Goal: Information Seeking & Learning: Check status

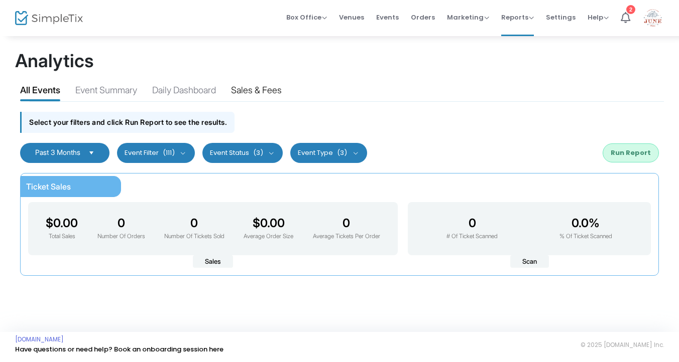
click at [264, 91] on div "Sales & Fees" at bounding box center [256, 92] width 51 height 18
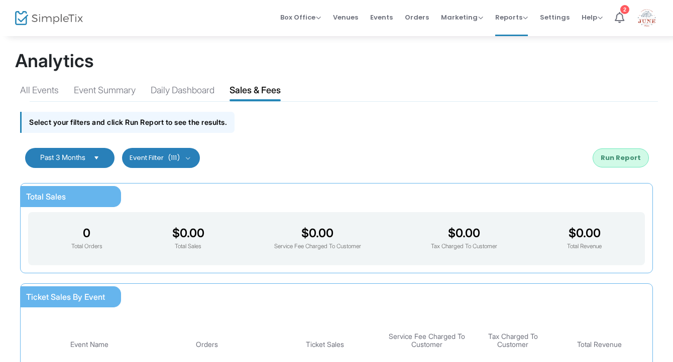
click at [100, 160] on span "Select" at bounding box center [96, 158] width 17 height 17
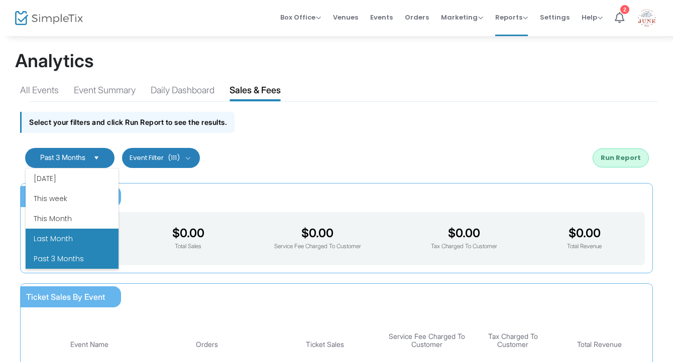
scroll to position [120, 0]
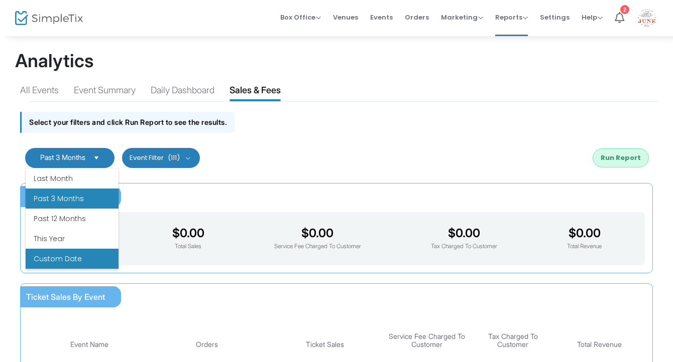
click at [70, 255] on li "Custom Date" at bounding box center [72, 259] width 93 height 20
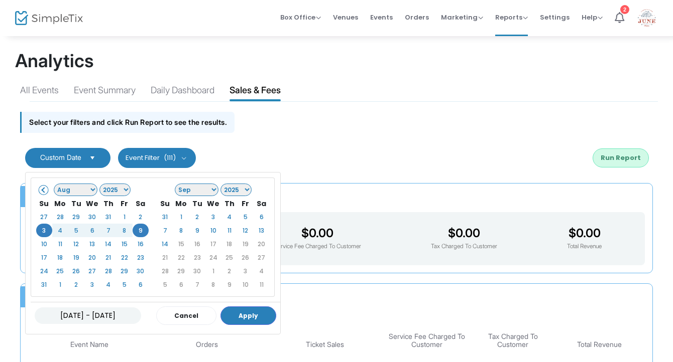
click at [266, 305] on div "[DATE] - [DATE] Cancel Apply" at bounding box center [155, 315] width 249 height 27
click at [266, 316] on button "Apply" at bounding box center [248, 316] width 56 height 19
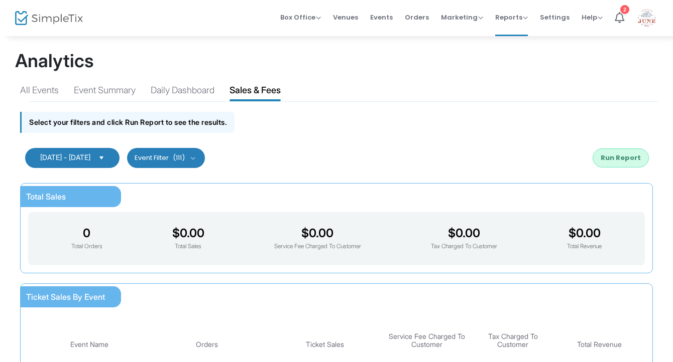
click at [185, 156] on span "(111)" at bounding box center [179, 158] width 12 height 8
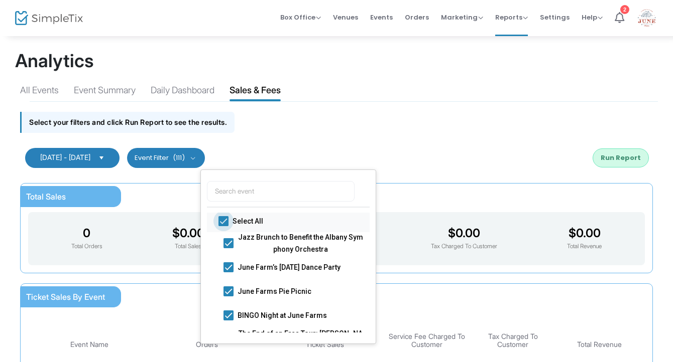
click at [222, 217] on span at bounding box center [223, 221] width 10 height 10
click at [223, 226] on input "Select All" at bounding box center [223, 226] width 1 height 1
checkbox input "false"
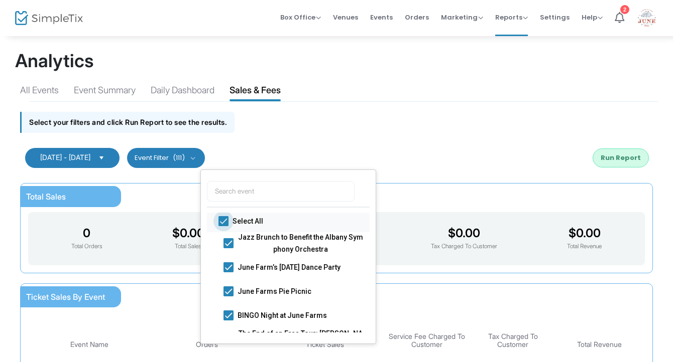
checkbox input "false"
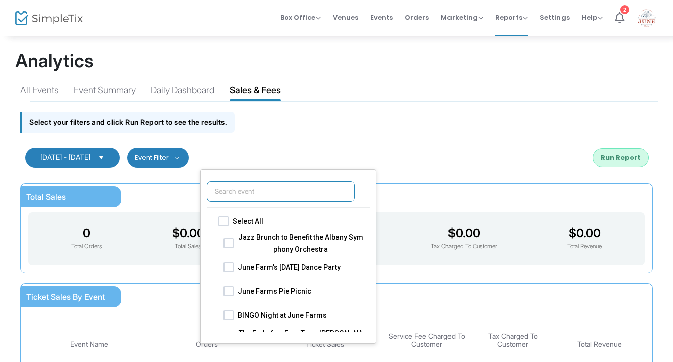
click at [249, 186] on input "text" at bounding box center [281, 191] width 148 height 21
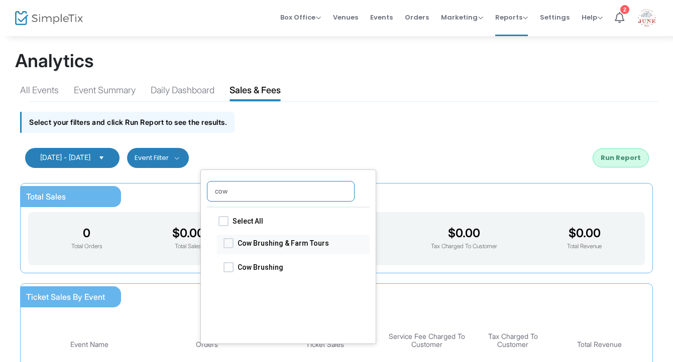
type input "cow"
click at [242, 240] on span "Cow Brushing & Farm Tours" at bounding box center [299, 243] width 125 height 12
click at [228, 248] on input "Cow Brushing & Farm Tours" at bounding box center [228, 248] width 1 height 1
checkbox input "true"
drag, startPoint x: 242, startPoint y: 193, endPoint x: 200, endPoint y: 190, distance: 42.3
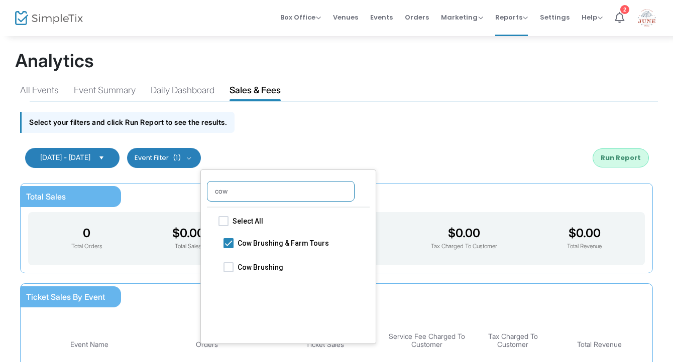
click at [200, 190] on ul "cow Select All Cow Brushing & Farm Tours Cow Brushing" at bounding box center [288, 257] width 176 height 175
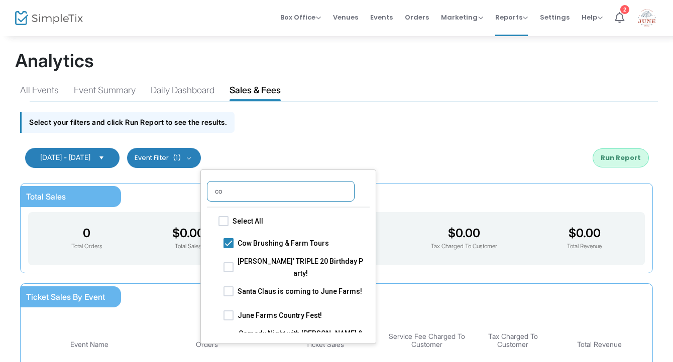
type input "c"
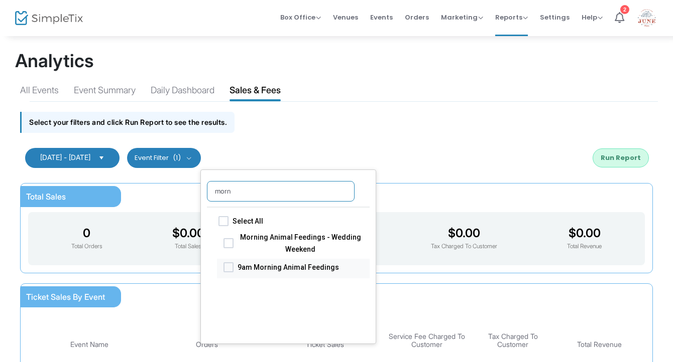
type input "morn"
click at [233, 272] on label "9am Morning Animal Feedings" at bounding box center [293, 267] width 140 height 12
click at [228, 272] on input "9am Morning Animal Feedings" at bounding box center [228, 272] width 1 height 1
checkbox input "true"
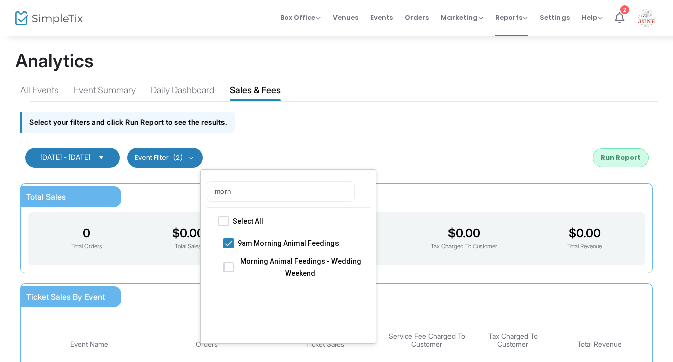
click at [395, 188] on div "Total Sales 0 Total Orders $0.00 Total Sales $0.00 Service Fee Charged To Custo…" at bounding box center [336, 228] width 632 height 90
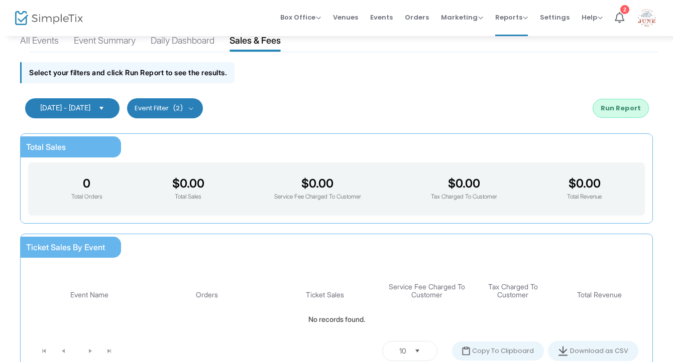
scroll to position [39, 0]
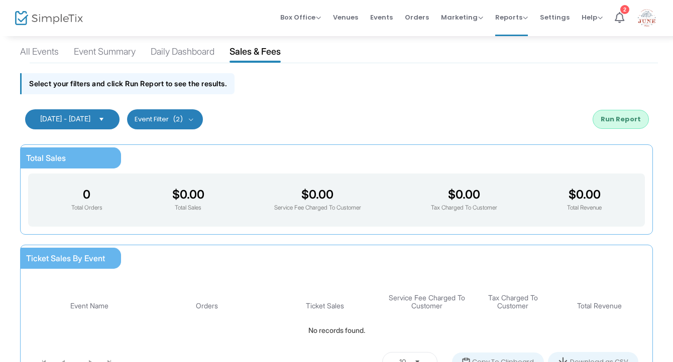
click at [625, 116] on button "Run Report" at bounding box center [620, 119] width 56 height 19
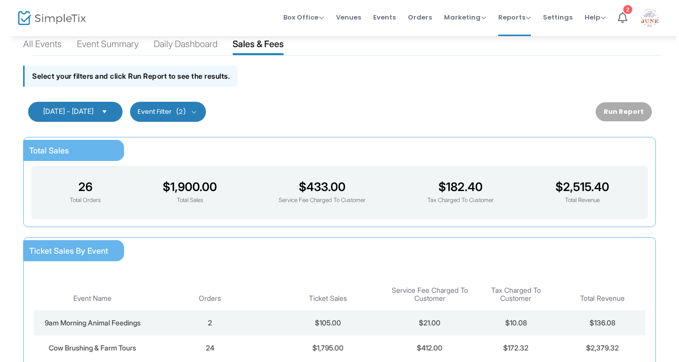
scroll to position [0, 0]
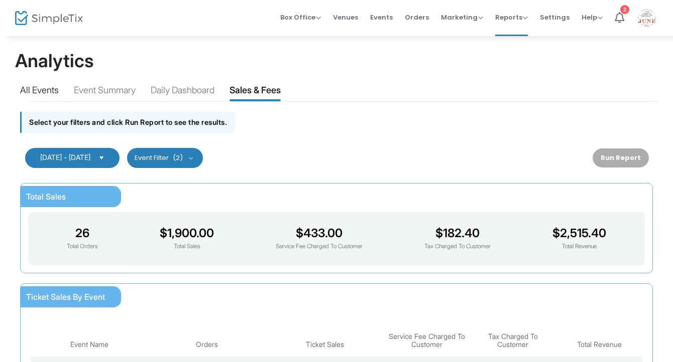
click at [49, 88] on div "All Events" at bounding box center [39, 92] width 39 height 18
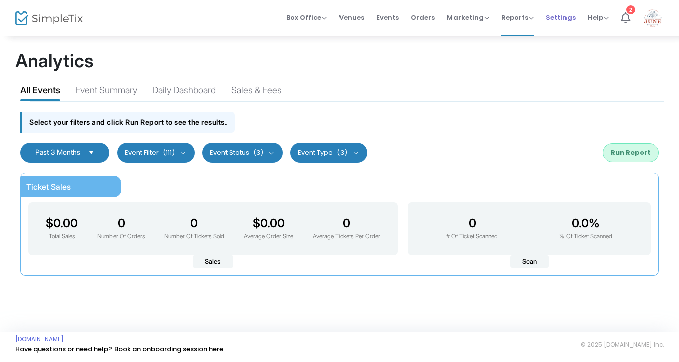
click at [564, 18] on span "Settings" at bounding box center [561, 18] width 30 height 26
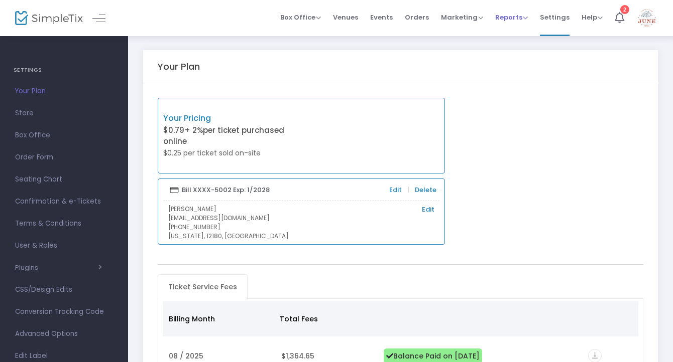
click at [514, 19] on span "Reports" at bounding box center [511, 18] width 33 height 10
click at [509, 52] on li "Sales Reports" at bounding box center [527, 54] width 65 height 20
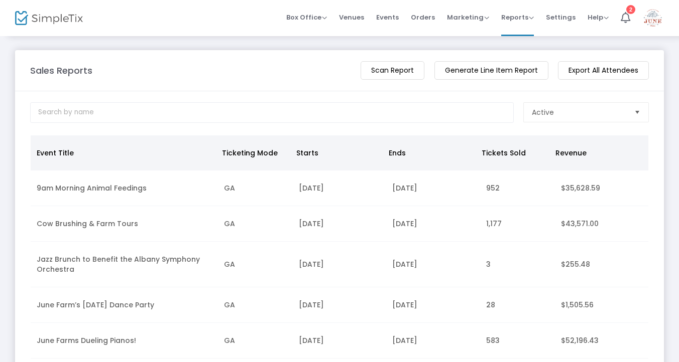
click at [483, 74] on m-button "Generate Line Item Report" at bounding box center [491, 70] width 114 height 19
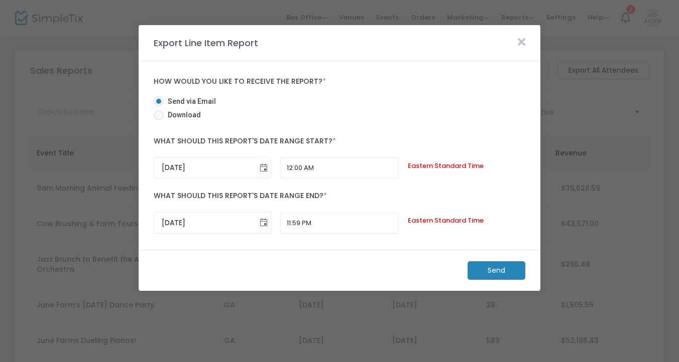
click at [523, 42] on icon at bounding box center [522, 42] width 8 height 11
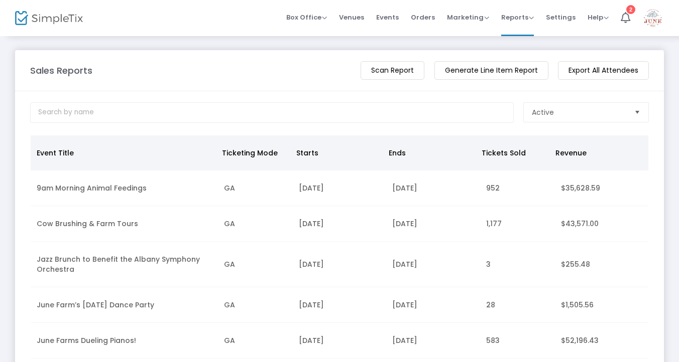
click at [497, 77] on m-button "Generate Line Item Report" at bounding box center [491, 70] width 114 height 19
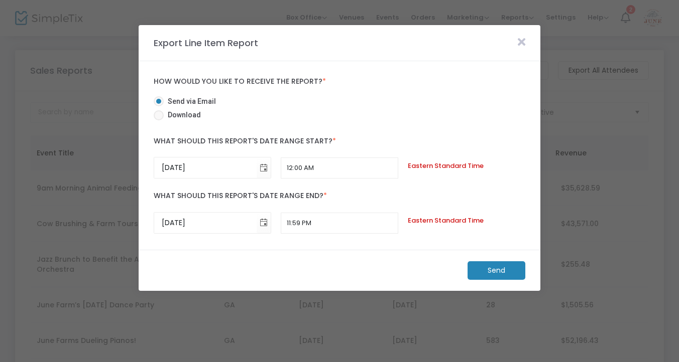
click at [525, 42] on icon at bounding box center [522, 42] width 8 height 11
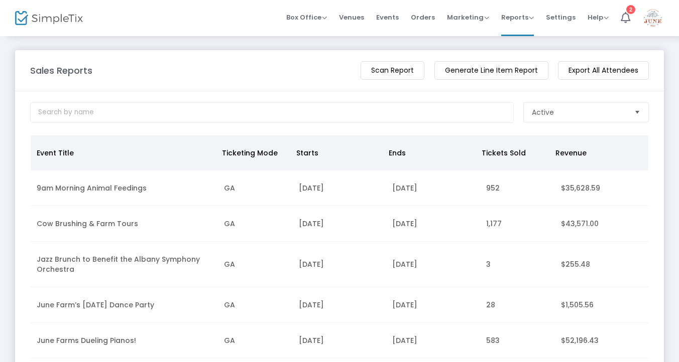
click at [378, 75] on m-button "Scan Report" at bounding box center [392, 70] width 64 height 19
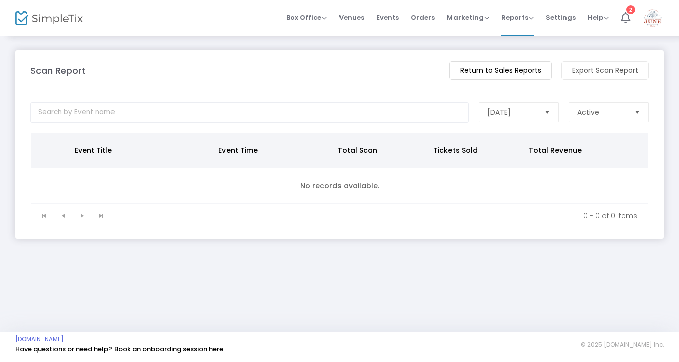
click at [507, 71] on m-button "Return to Sales Reports" at bounding box center [500, 70] width 102 height 19
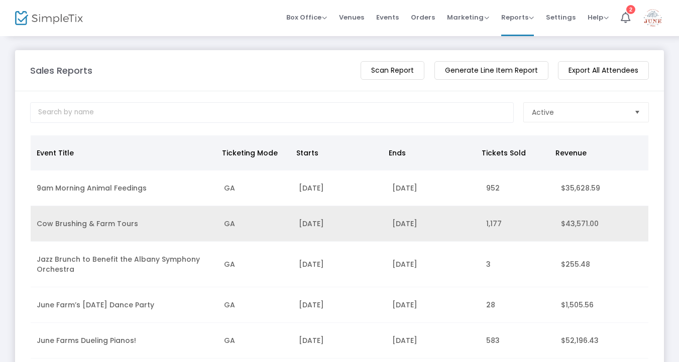
click at [256, 227] on td "GA" at bounding box center [255, 224] width 75 height 36
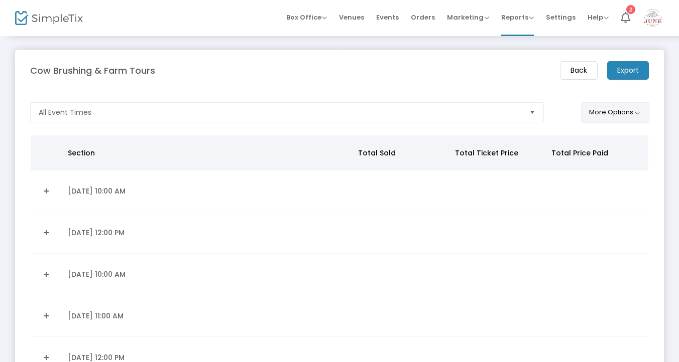
click at [607, 108] on button "More Options" at bounding box center [615, 112] width 69 height 21
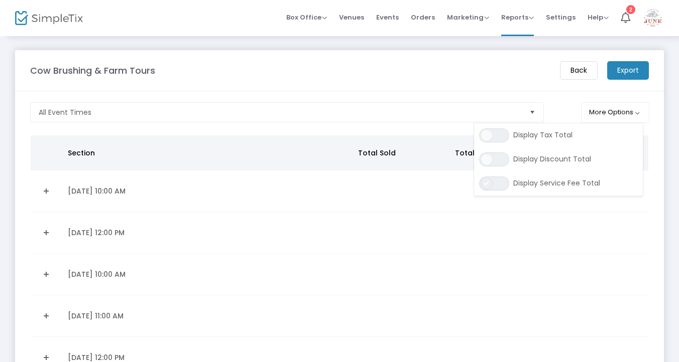
click at [487, 188] on span at bounding box center [486, 184] width 12 height 12
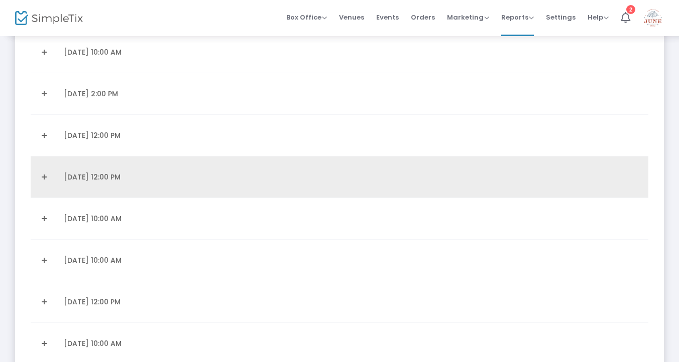
scroll to position [9896, 0]
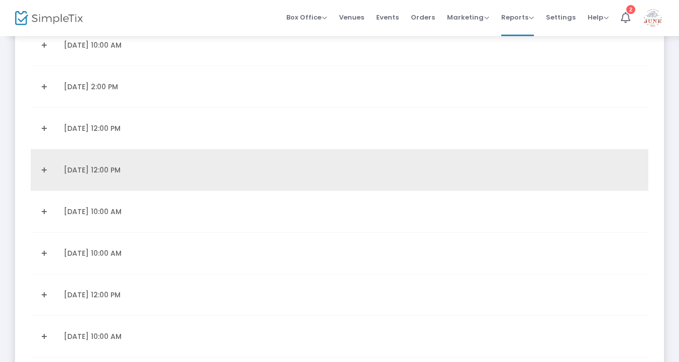
click at [42, 170] on link "Expand Details" at bounding box center [44, 170] width 15 height 16
